Goal: Information Seeking & Learning: Learn about a topic

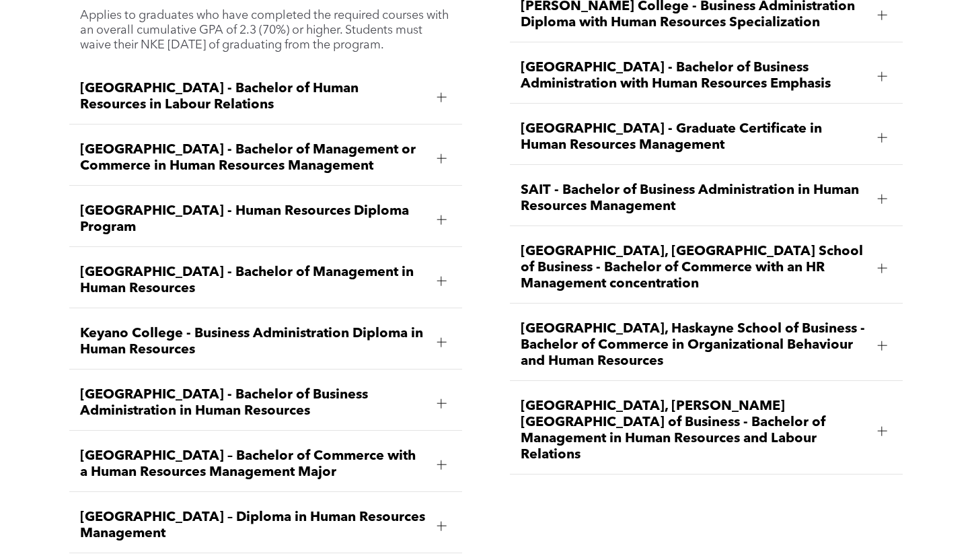
scroll to position [2003, 0]
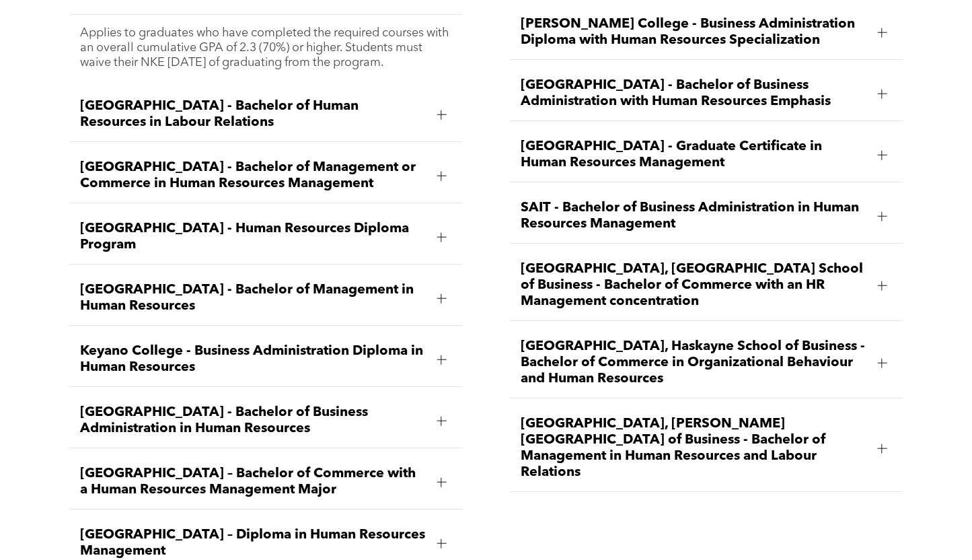
click at [834, 261] on span "[GEOGRAPHIC_DATA], [GEOGRAPHIC_DATA] School of Business - Bachelor of Commerce …" at bounding box center [694, 285] width 346 height 48
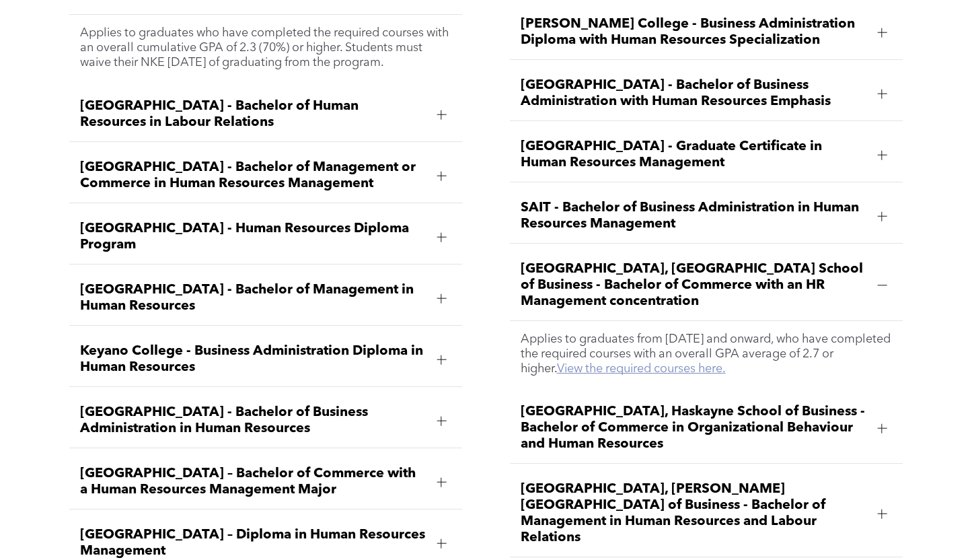
click at [716, 363] on link "View the required courses here." at bounding box center [641, 369] width 169 height 12
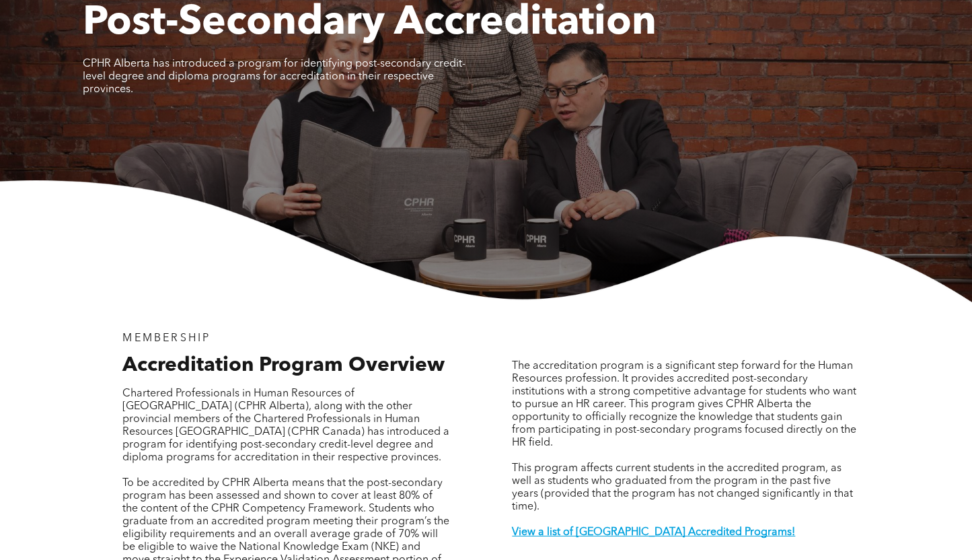
scroll to position [144, 0]
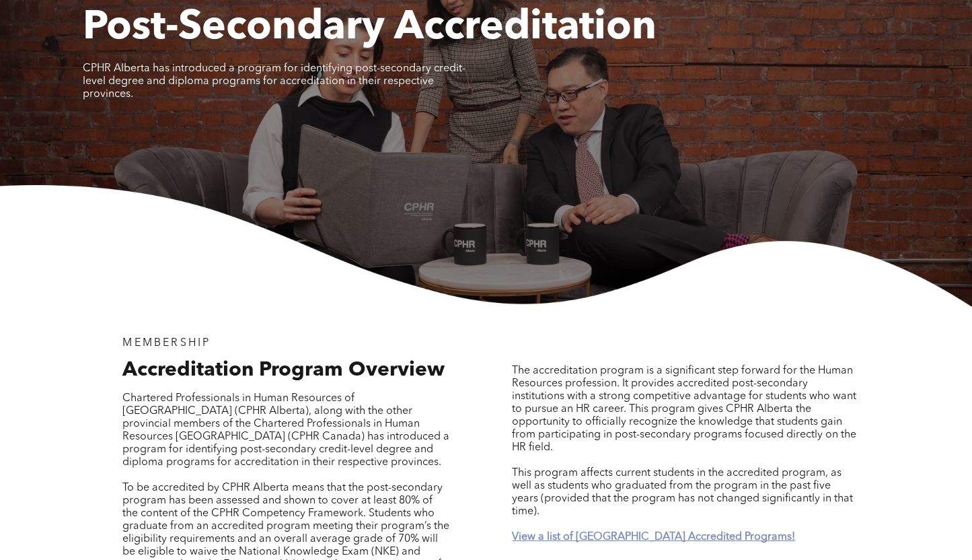
click at [617, 531] on strong "View a list of [GEOGRAPHIC_DATA] Accredited Programs!" at bounding box center [653, 536] width 283 height 11
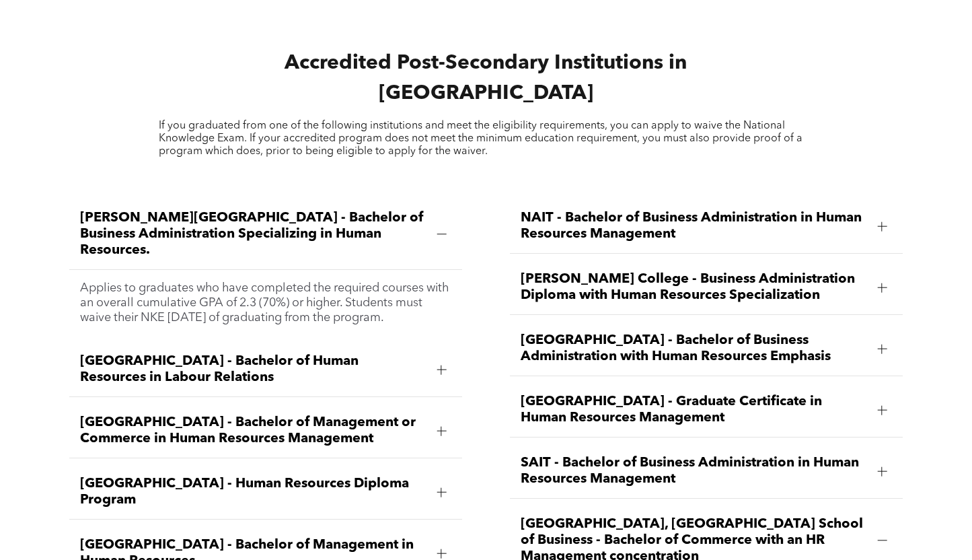
scroll to position [1754, 0]
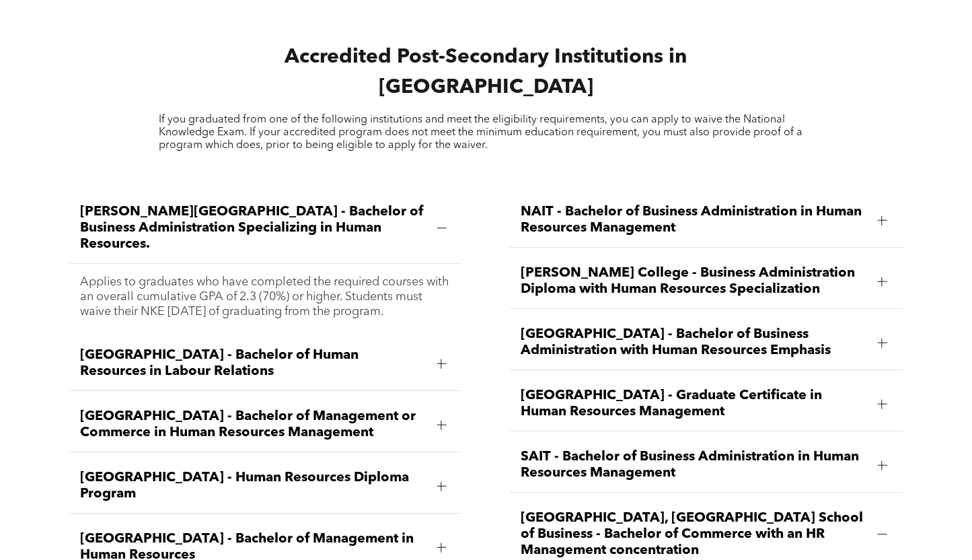
click at [649, 510] on span "[GEOGRAPHIC_DATA], [GEOGRAPHIC_DATA] School of Business - Bachelor of Commerce …" at bounding box center [694, 534] width 346 height 48
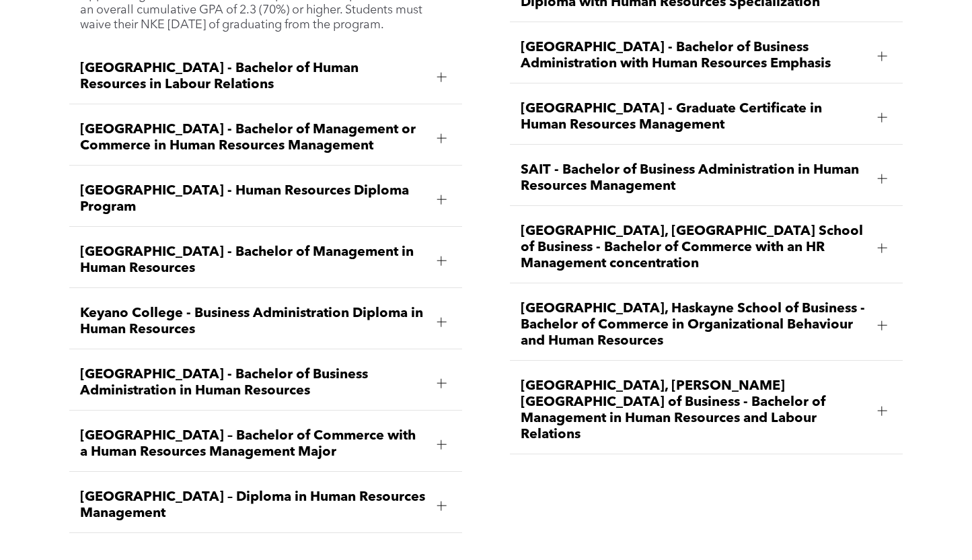
scroll to position [2043, 0]
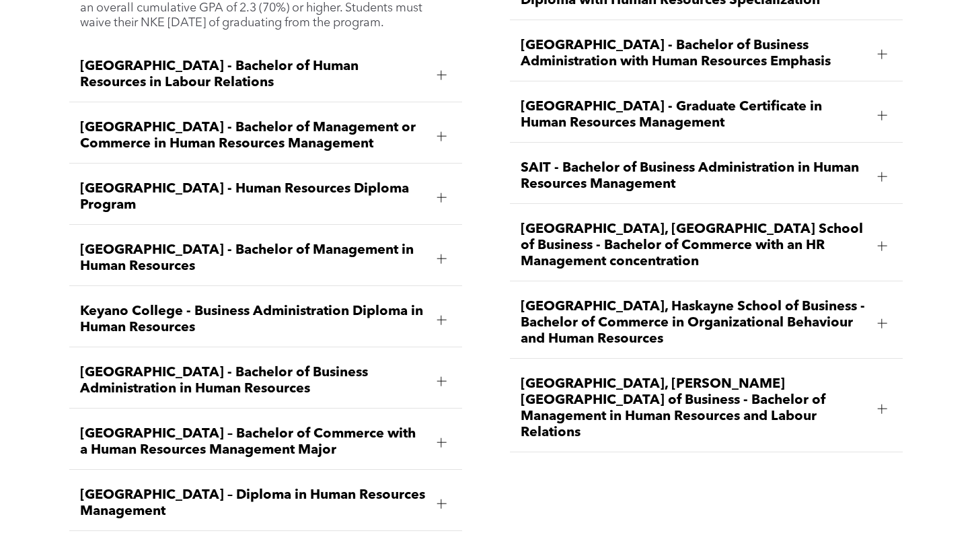
click at [630, 221] on span "[GEOGRAPHIC_DATA], [GEOGRAPHIC_DATA] School of Business - Bachelor of Commerce …" at bounding box center [694, 245] width 346 height 48
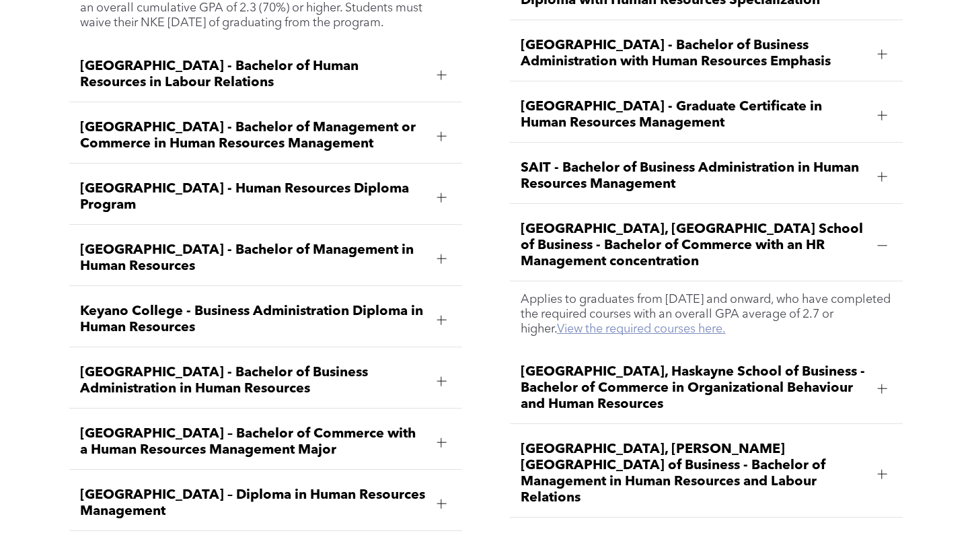
click at [665, 323] on link "View the required courses here." at bounding box center [641, 329] width 169 height 12
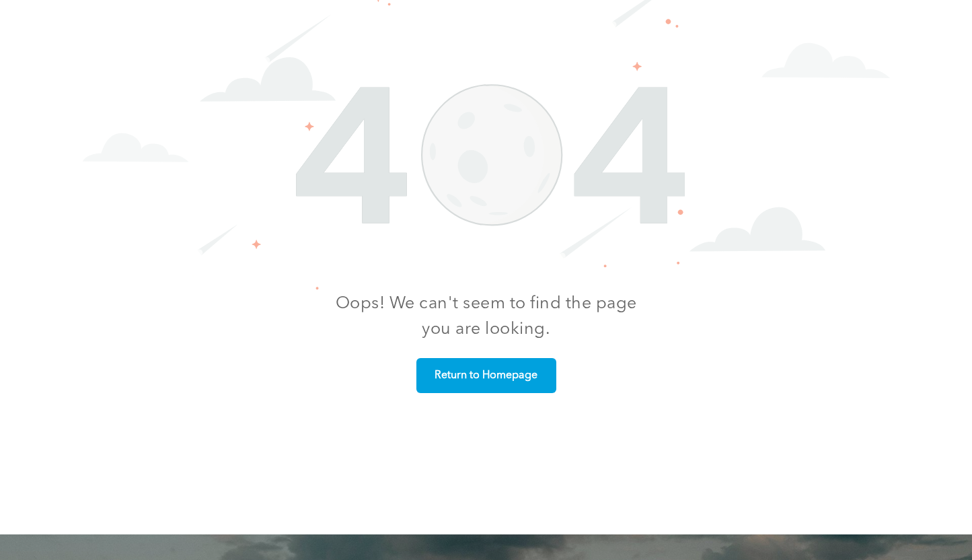
scroll to position [504, 0]
